Goal: Information Seeking & Learning: Learn about a topic

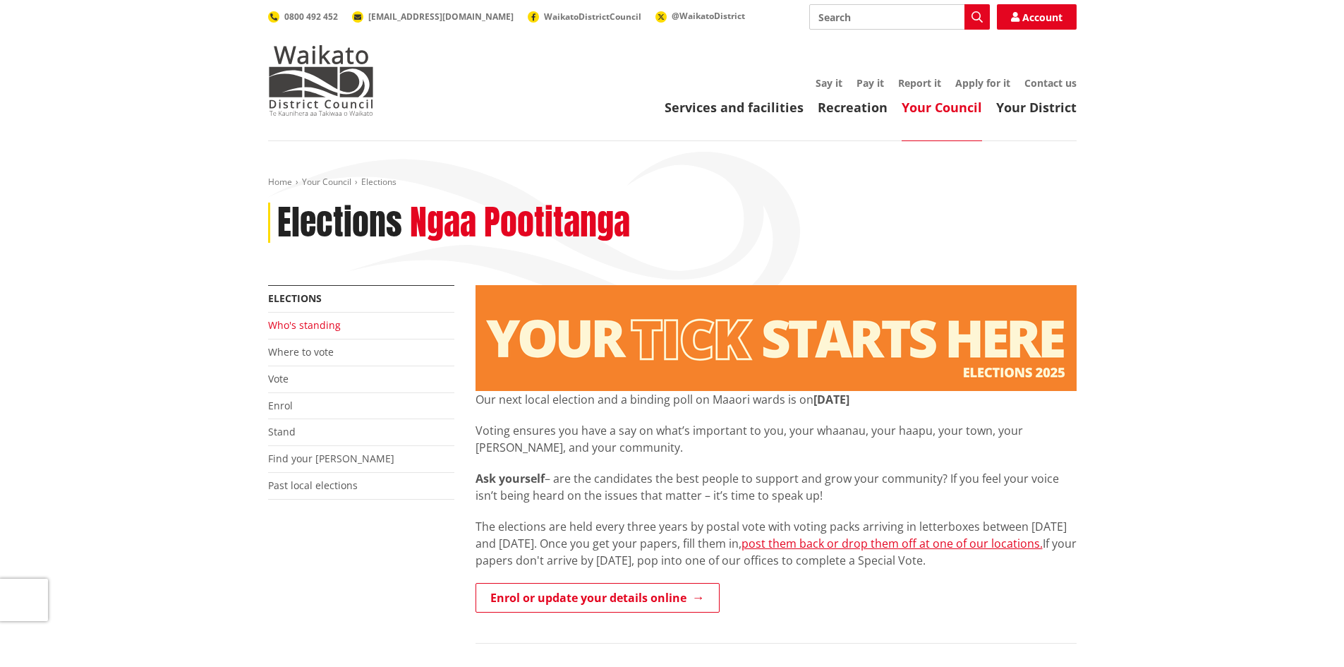
click at [324, 328] on link "Who's standing" at bounding box center [304, 324] width 73 height 13
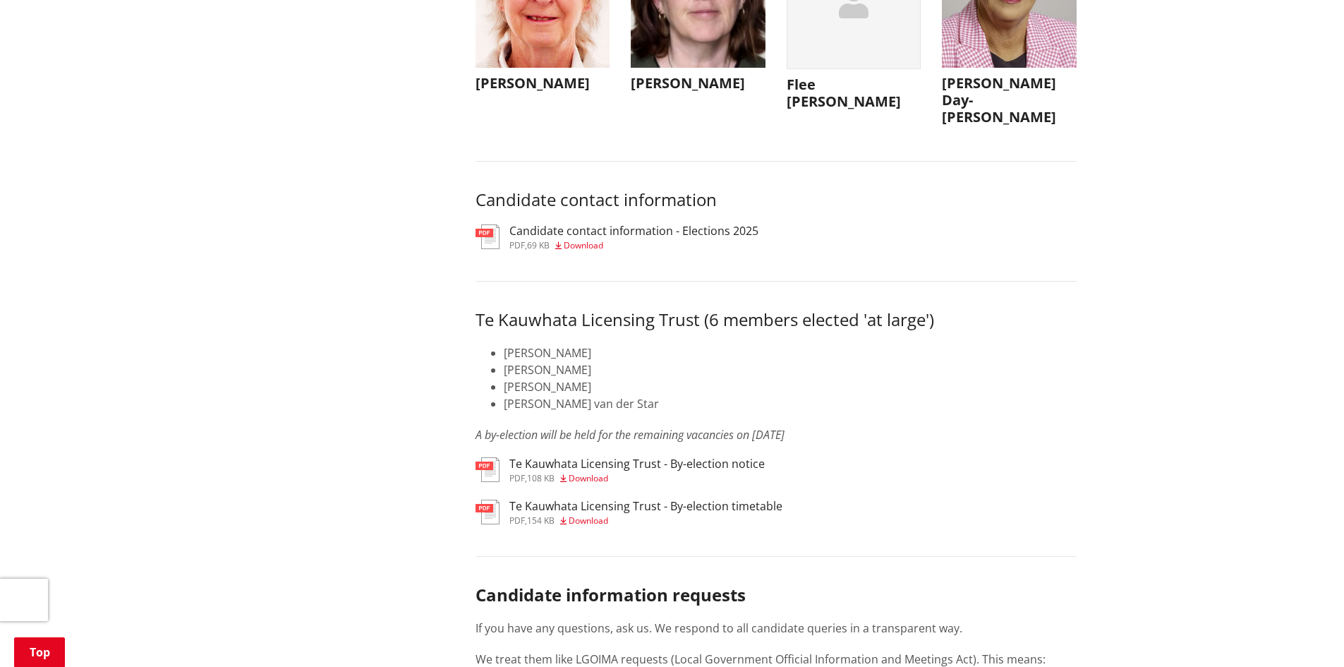
scroll to position [6700, 0]
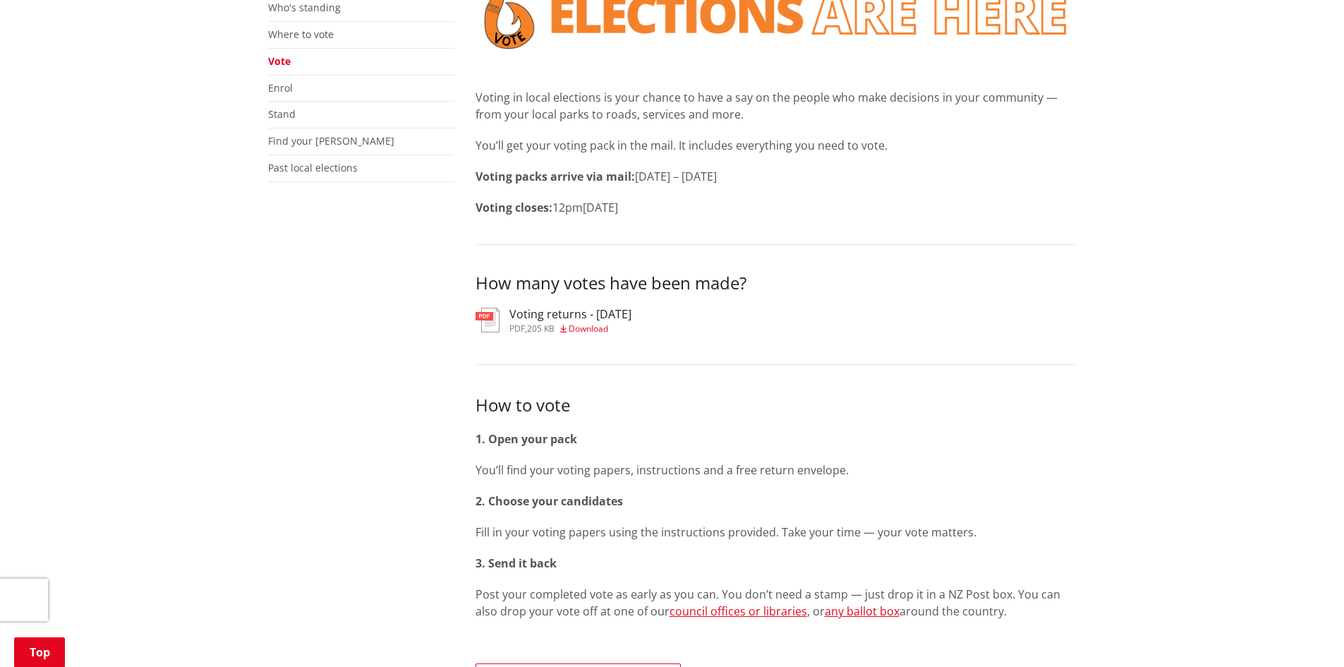
scroll to position [353, 0]
